Goal: Task Accomplishment & Management: Manage account settings

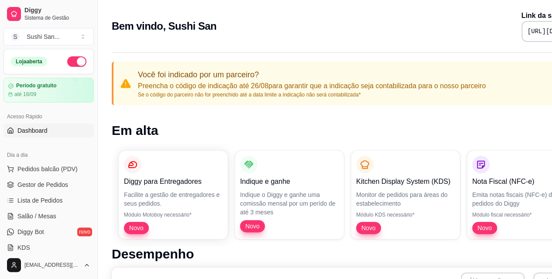
click at [71, 171] on span "Pedidos balcão (PDV)" at bounding box center [47, 169] width 60 height 9
click at [69, 183] on img at bounding box center [55, 156] width 83 height 56
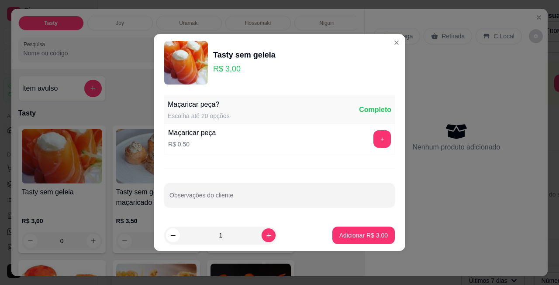
click at [391, 43] on div "Entrega Retirada C.Local" at bounding box center [455, 36] width 165 height 31
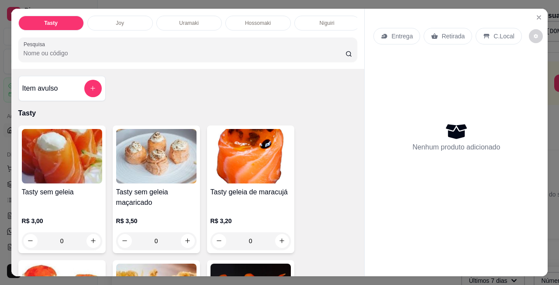
click at [537, 16] on icon "Close" at bounding box center [538, 17] width 3 height 3
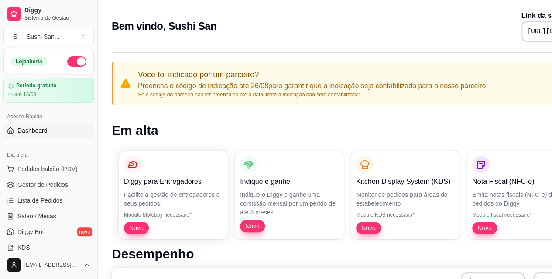
click at [59, 190] on link "Gestor de Pedidos" at bounding box center [48, 185] width 90 height 14
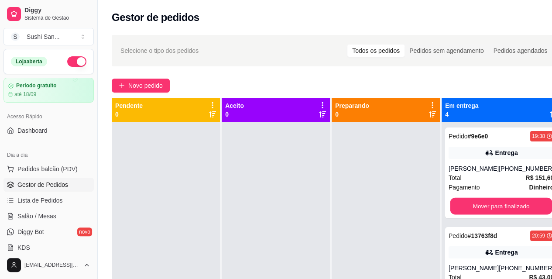
click at [501, 198] on button "Mover para finalizado" at bounding box center [501, 206] width 102 height 17
click at [519, 206] on button "Mover para finalizado" at bounding box center [501, 205] width 105 height 17
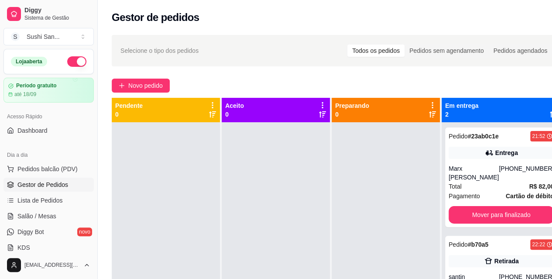
click at [517, 209] on button "Mover para finalizado" at bounding box center [501, 214] width 105 height 17
click at [504, 216] on button "Mover para finalizado" at bounding box center [501, 214] width 105 height 17
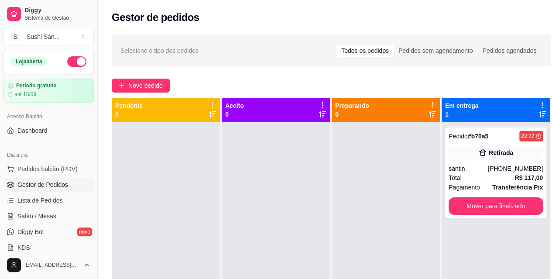
click at [516, 207] on button "Mover para finalizado" at bounding box center [496, 205] width 94 height 17
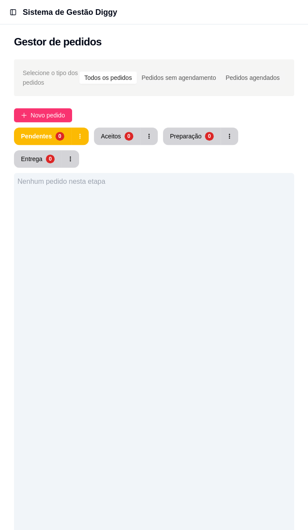
click at [187, 201] on div "Nenhum pedido nesta etapa" at bounding box center [154, 438] width 280 height 530
